Goal: Feedback & Contribution: Leave review/rating

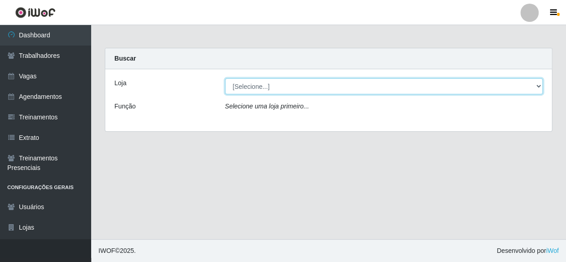
click at [364, 88] on select "[Selecione...] Rede Compras - CD Logistica" at bounding box center [384, 86] width 318 height 16
select select "429"
click at [225, 78] on select "[Selecione...] Rede Compras - CD Logistica" at bounding box center [384, 86] width 318 height 16
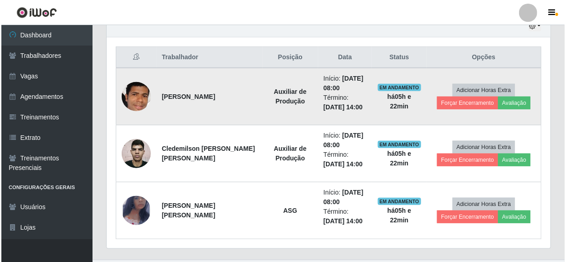
scroll to position [351, 0]
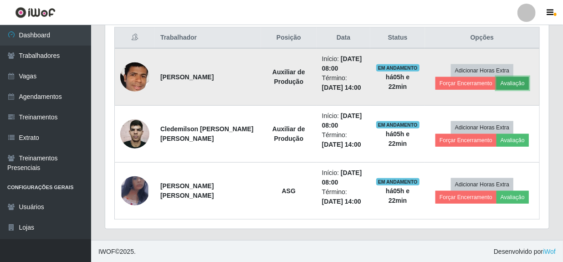
click at [510, 83] on button "Avaliação" at bounding box center [513, 83] width 32 height 13
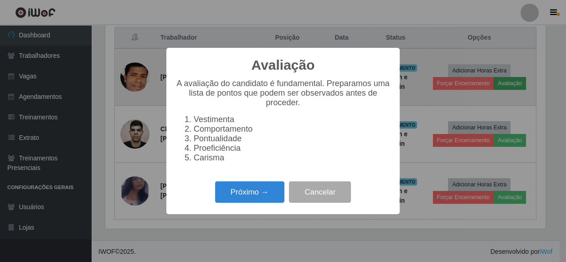
scroll to position [189, 440]
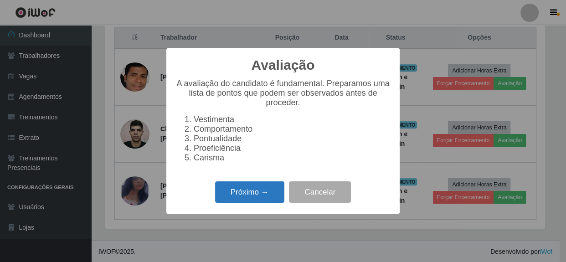
click at [260, 191] on button "Próximo →" at bounding box center [249, 191] width 69 height 21
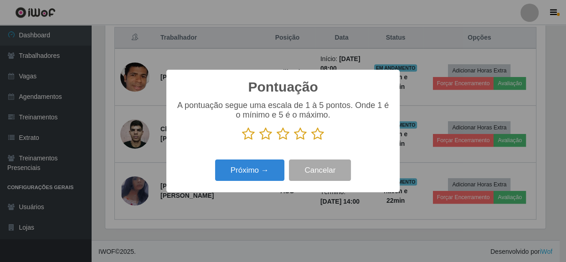
drag, startPoint x: 323, startPoint y: 135, endPoint x: 317, endPoint y: 140, distance: 7.8
click at [319, 139] on icon at bounding box center [317, 134] width 13 height 14
click at [311, 141] on input "radio" at bounding box center [311, 141] width 0 height 0
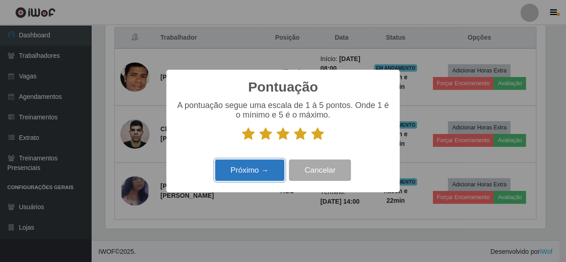
click at [251, 178] on button "Próximo →" at bounding box center [249, 169] width 69 height 21
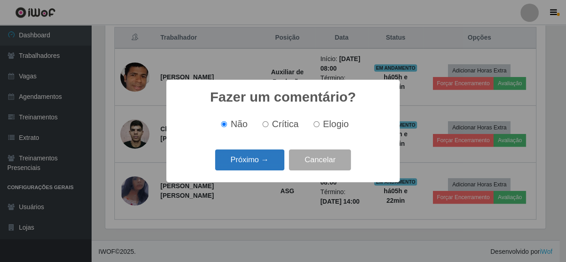
click at [237, 162] on button "Próximo →" at bounding box center [249, 159] width 69 height 21
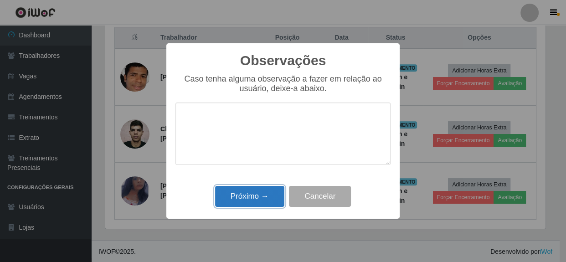
click at [246, 199] on button "Próximo →" at bounding box center [249, 196] width 69 height 21
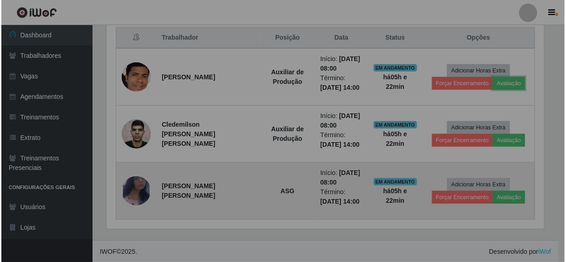
scroll to position [189, 444]
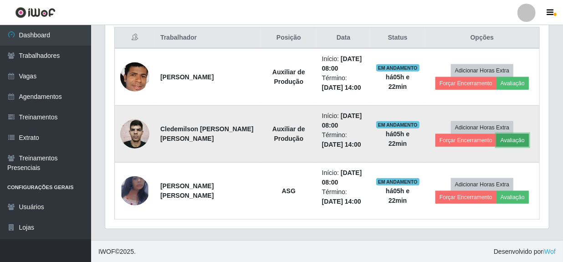
click at [510, 140] on button "Avaliação" at bounding box center [513, 140] width 32 height 13
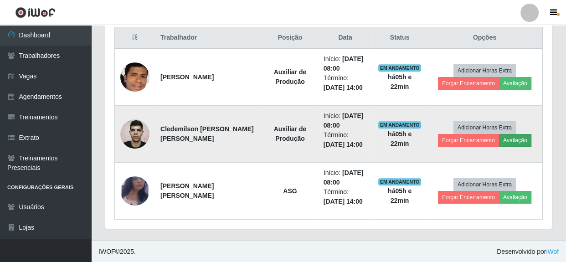
scroll to position [189, 440]
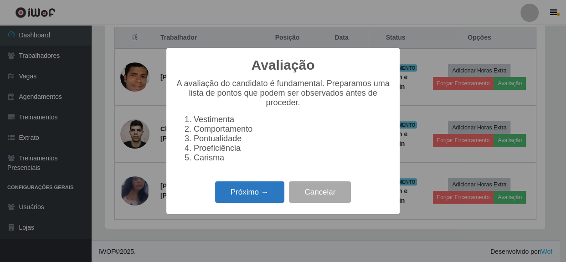
click at [236, 195] on button "Próximo →" at bounding box center [249, 191] width 69 height 21
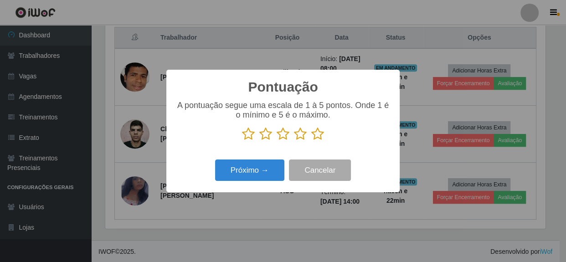
click at [317, 138] on icon at bounding box center [317, 134] width 13 height 14
click at [311, 141] on input "radio" at bounding box center [311, 141] width 0 height 0
click at [286, 139] on icon at bounding box center [283, 134] width 13 height 14
click at [277, 141] on input "radio" at bounding box center [277, 141] width 0 height 0
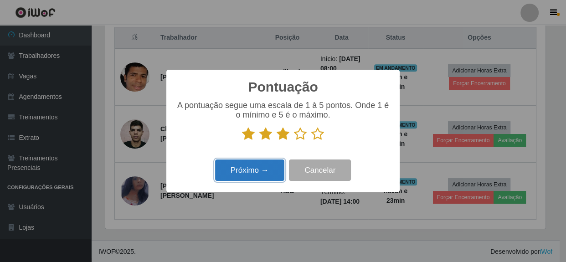
click at [254, 180] on button "Próximo →" at bounding box center [249, 169] width 69 height 21
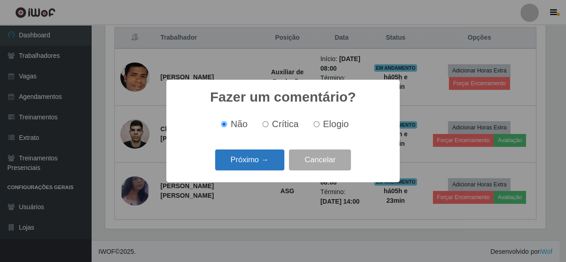
click at [255, 160] on button "Próximo →" at bounding box center [249, 159] width 69 height 21
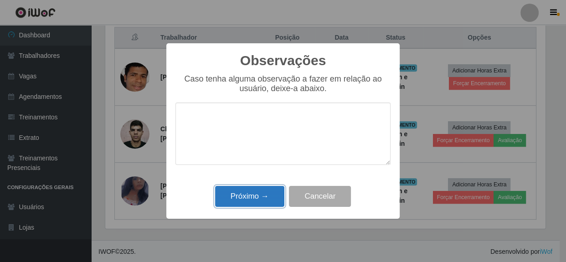
click at [247, 193] on button "Próximo →" at bounding box center [249, 196] width 69 height 21
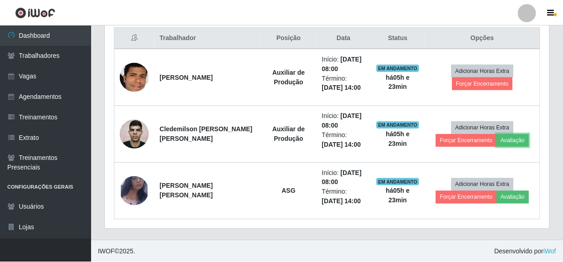
scroll to position [189, 444]
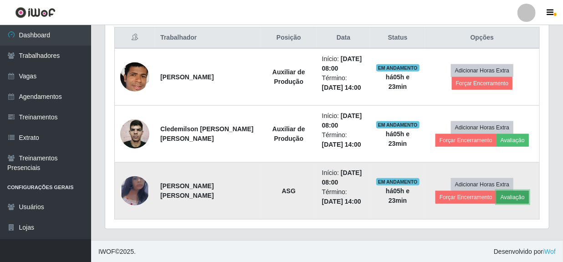
click at [504, 195] on button "Avaliação" at bounding box center [513, 197] width 32 height 13
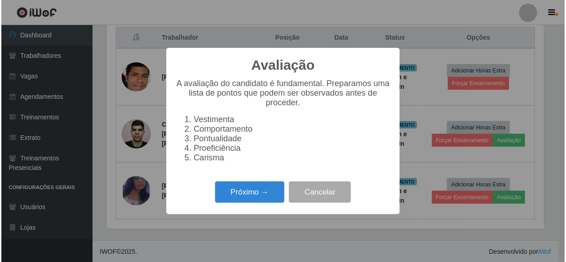
scroll to position [189, 440]
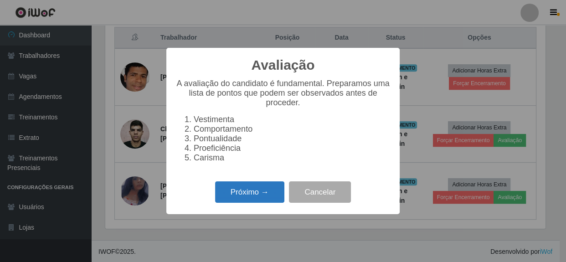
click at [251, 197] on button "Próximo →" at bounding box center [249, 191] width 69 height 21
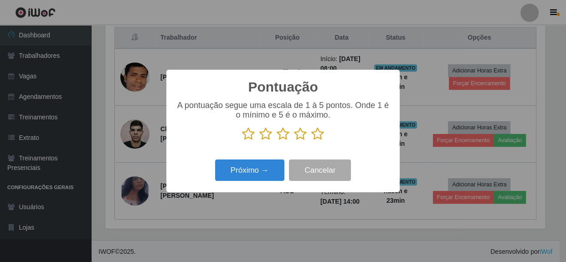
click at [321, 134] on icon at bounding box center [317, 134] width 13 height 14
click at [311, 141] on input "radio" at bounding box center [311, 141] width 0 height 0
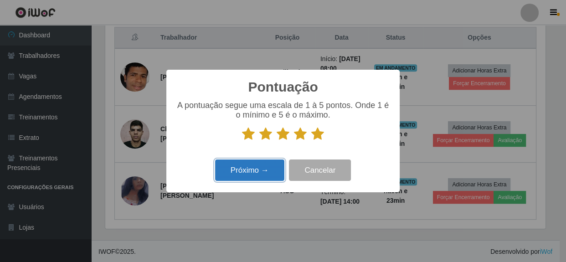
click at [246, 170] on button "Próximo →" at bounding box center [249, 169] width 69 height 21
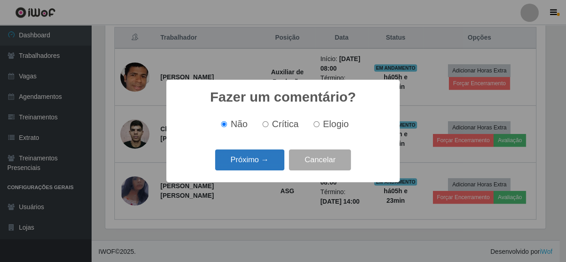
click at [247, 167] on button "Próximo →" at bounding box center [249, 159] width 69 height 21
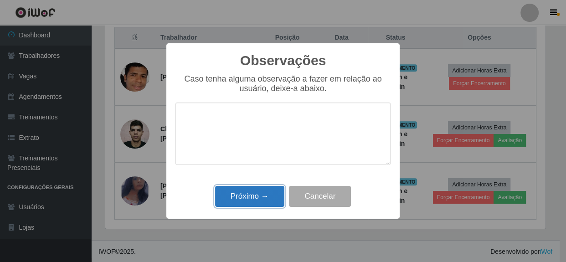
click at [232, 196] on button "Próximo →" at bounding box center [249, 196] width 69 height 21
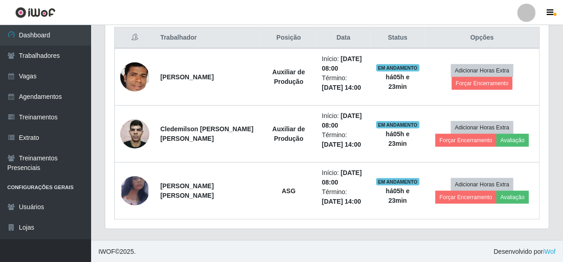
scroll to position [189, 444]
